Goal: Task Accomplishment & Management: Use online tool/utility

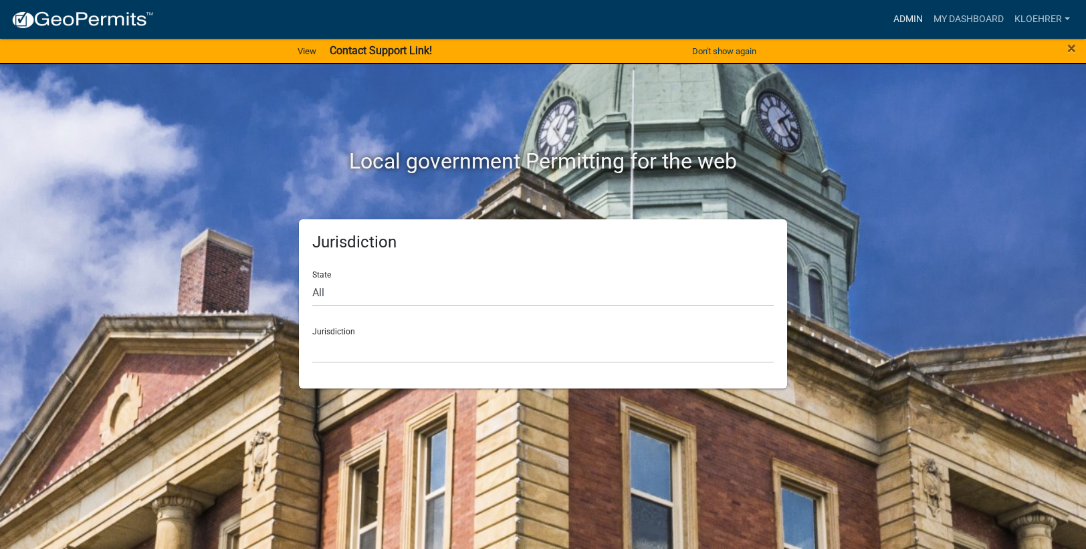
click at [920, 21] on link "Admin" at bounding box center [908, 19] width 40 height 25
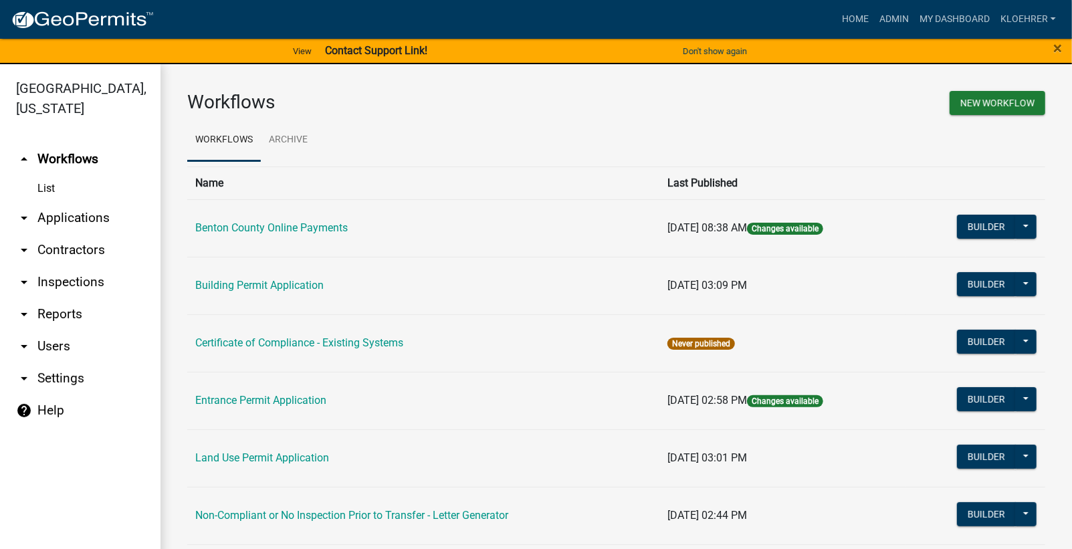
drag, startPoint x: 94, startPoint y: 213, endPoint x: 307, endPoint y: 158, distance: 220.2
click at [95, 215] on link "arrow_drop_down Applications" at bounding box center [80, 218] width 160 height 32
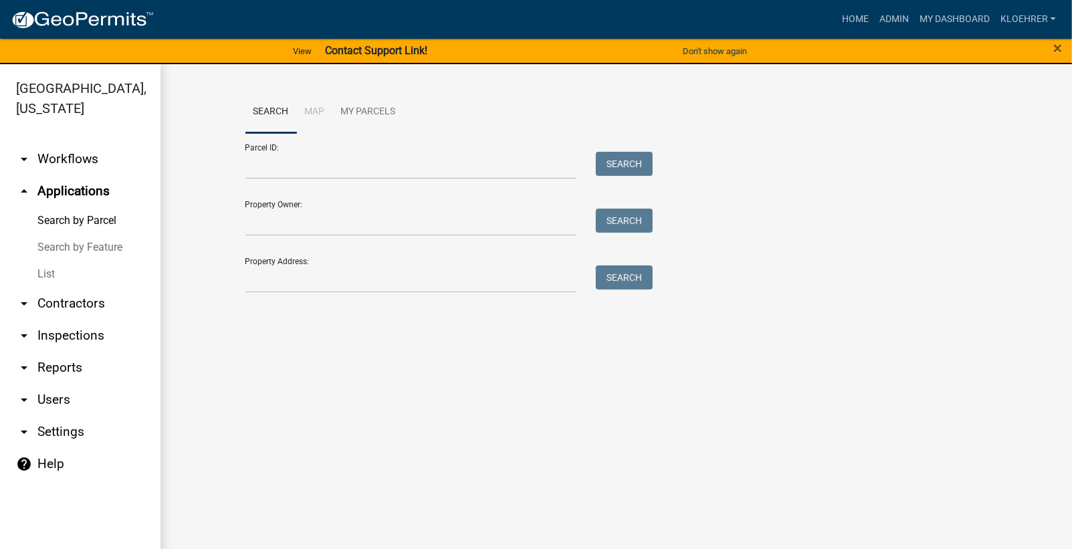
click at [403, 148] on div "Parcel ID: Search" at bounding box center [445, 156] width 401 height 46
click at [403, 172] on input "Parcel ID:" at bounding box center [410, 165] width 331 height 27
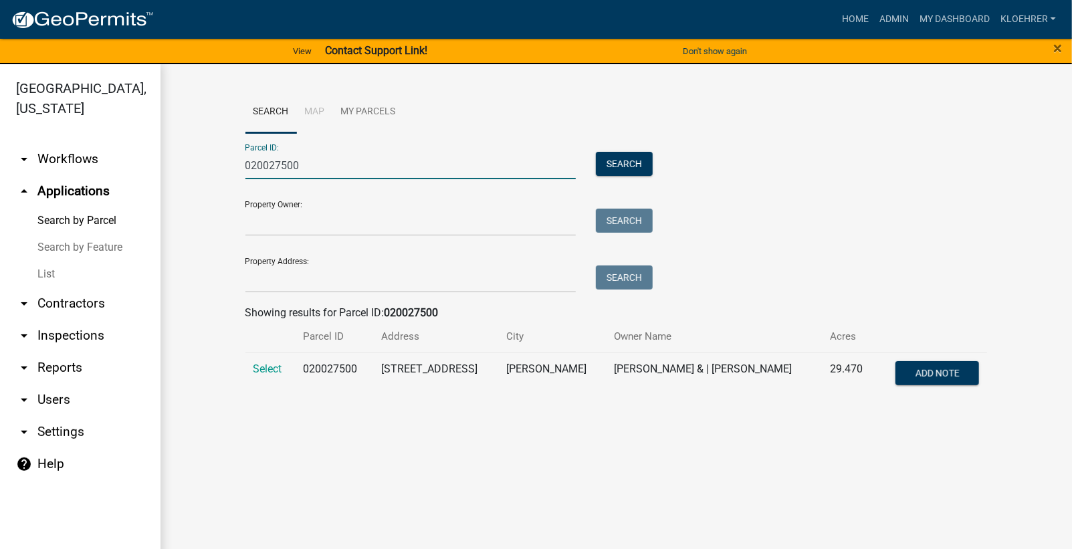
click at [332, 166] on input "020027500" at bounding box center [410, 165] width 331 height 27
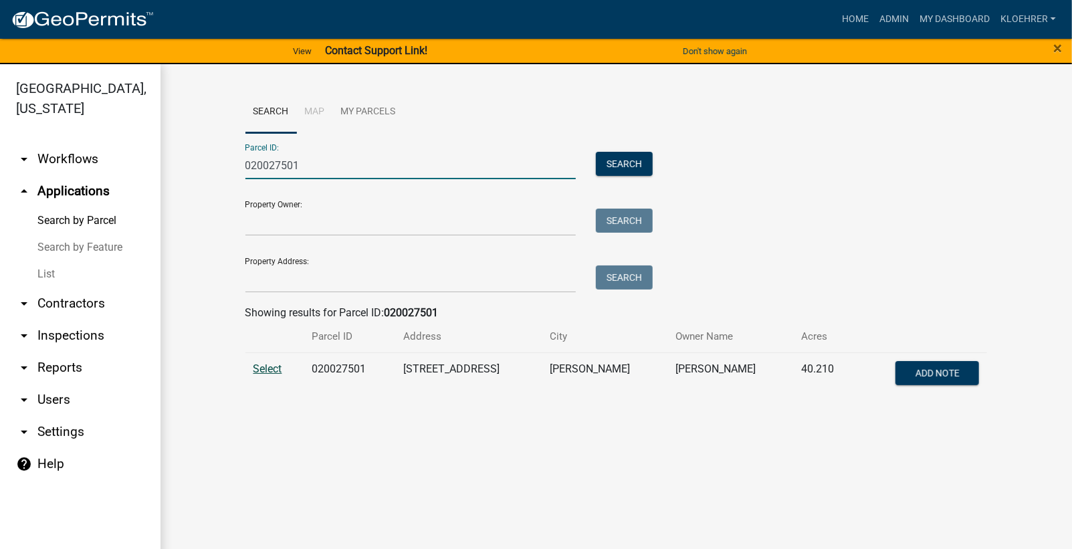
type input "020027501"
click at [267, 368] on span "Select" at bounding box center [267, 368] width 29 height 13
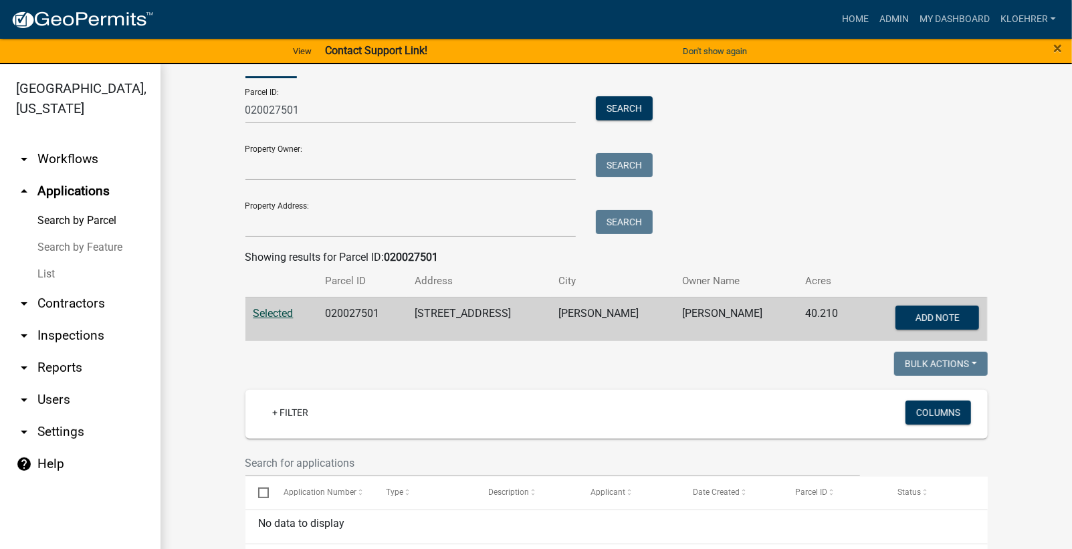
scroll to position [94, 0]
